Goal: Use online tool/utility: Utilize a website feature to perform a specific function

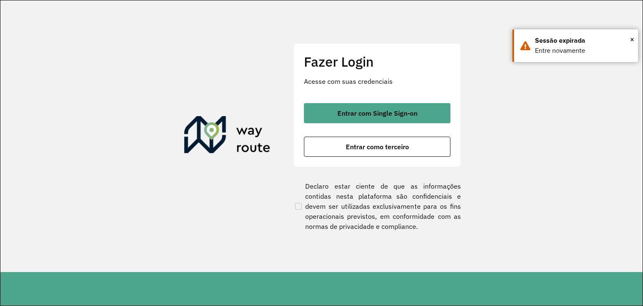
click at [356, 144] on span "Entrar como terceiro" at bounding box center [377, 146] width 63 height 7
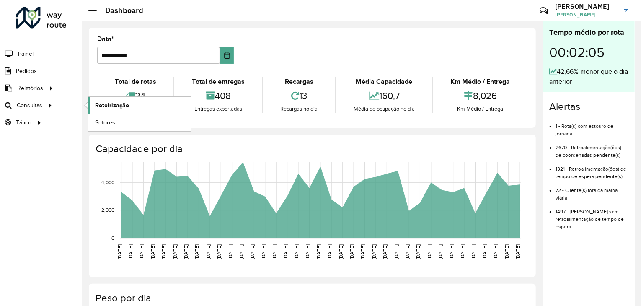
click at [140, 108] on link "Roteirização" at bounding box center [139, 105] width 103 height 17
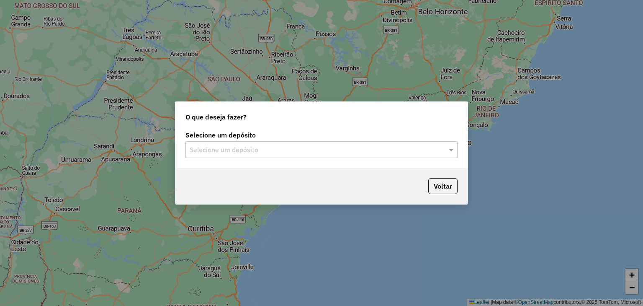
click at [306, 164] on div "Selecione um depósito Selecione um depósito" at bounding box center [321, 148] width 292 height 39
drag, startPoint x: 306, startPoint y: 157, endPoint x: 308, endPoint y: 162, distance: 4.7
click at [306, 158] on div "Selecione um depósito Selecione um depósito" at bounding box center [321, 148] width 292 height 39
click at [308, 162] on div "Selecione um depósito Selecione um depósito" at bounding box center [321, 148] width 292 height 39
click at [267, 149] on input "text" at bounding box center [313, 150] width 247 height 10
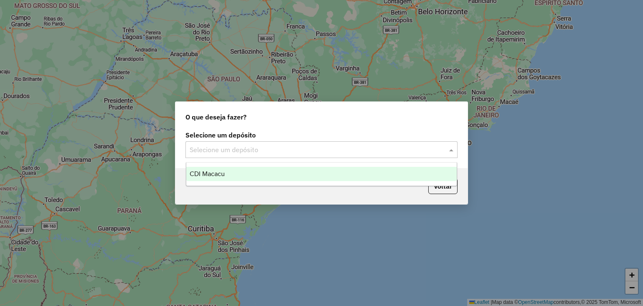
click at [238, 175] on div "CDI Macacu" at bounding box center [321, 174] width 271 height 14
